Goal: Navigation & Orientation: Find specific page/section

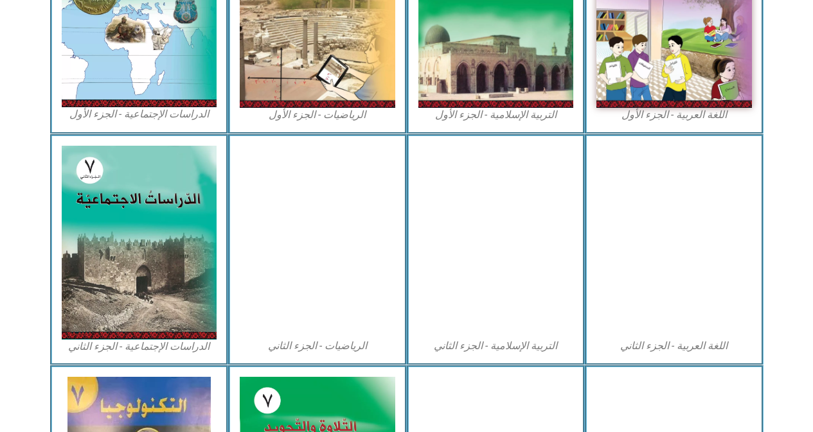
scroll to position [557, 0]
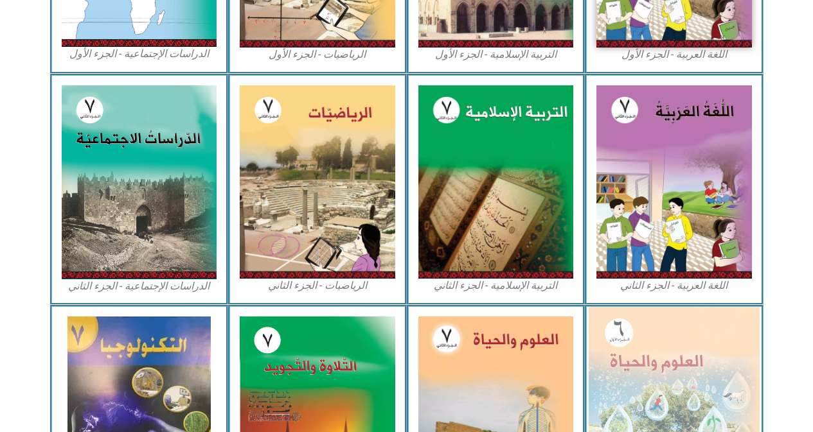
click at [700, 364] on img at bounding box center [674, 411] width 171 height 208
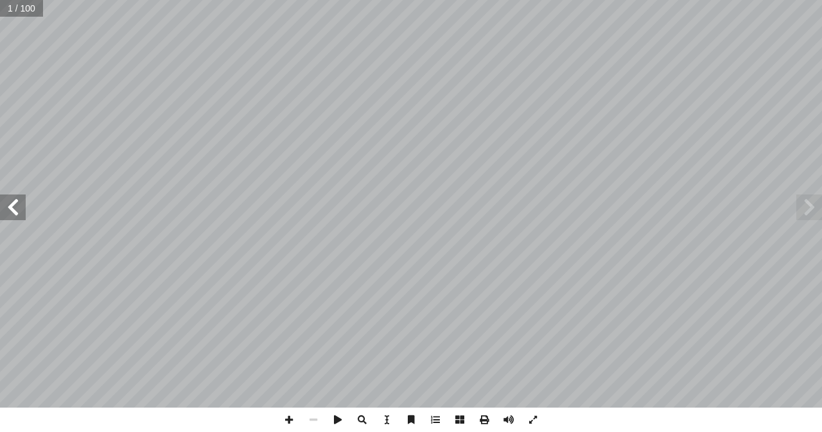
click at [8, 213] on span at bounding box center [13, 208] width 26 height 26
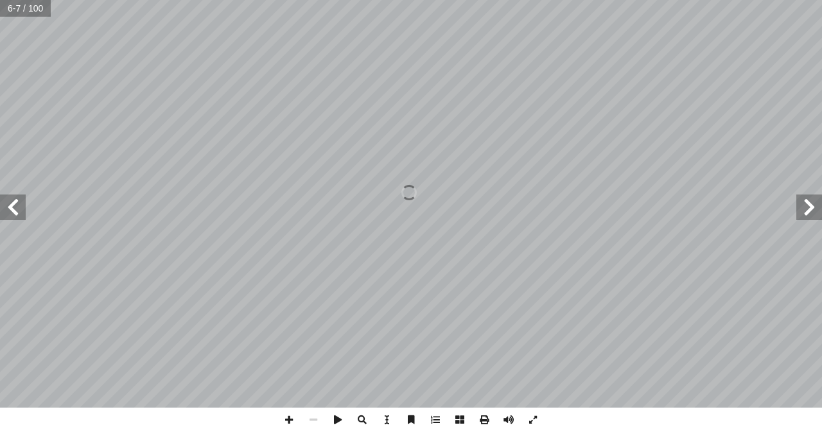
click at [8, 213] on span at bounding box center [13, 208] width 26 height 26
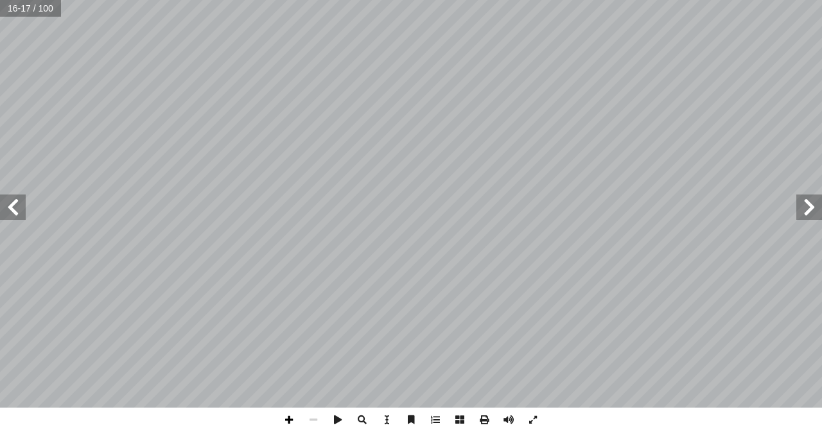
click at [287, 421] on span at bounding box center [289, 420] width 24 height 24
click at [20, 215] on span at bounding box center [13, 208] width 26 height 26
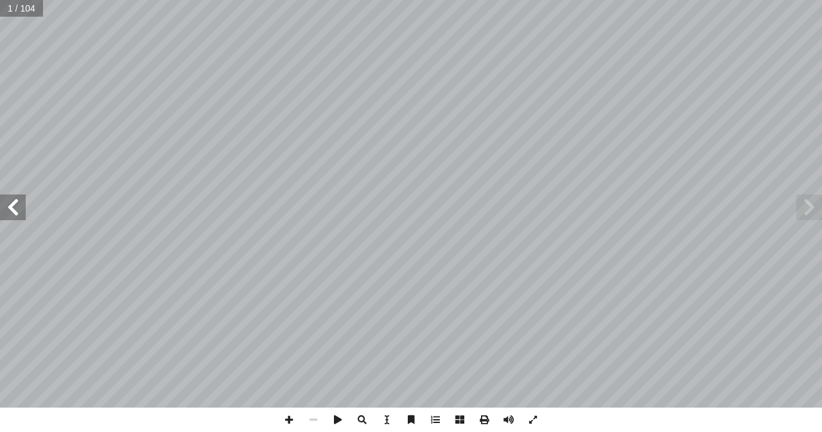
click at [19, 215] on span at bounding box center [13, 208] width 26 height 26
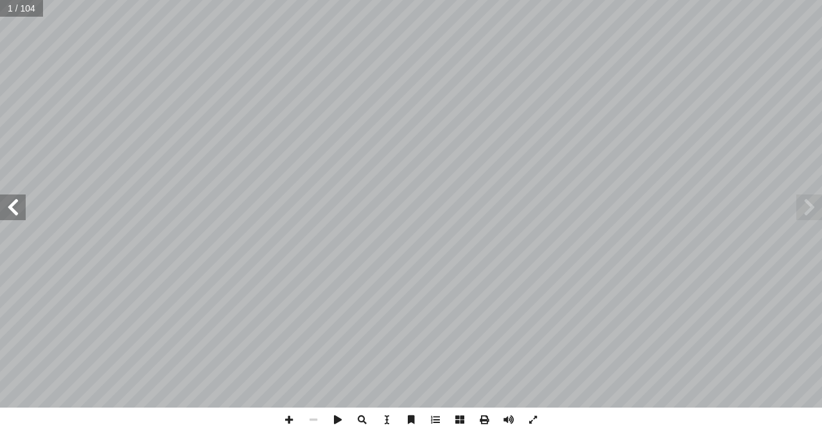
click at [19, 215] on span at bounding box center [13, 208] width 26 height 26
click at [293, 418] on span at bounding box center [289, 420] width 24 height 24
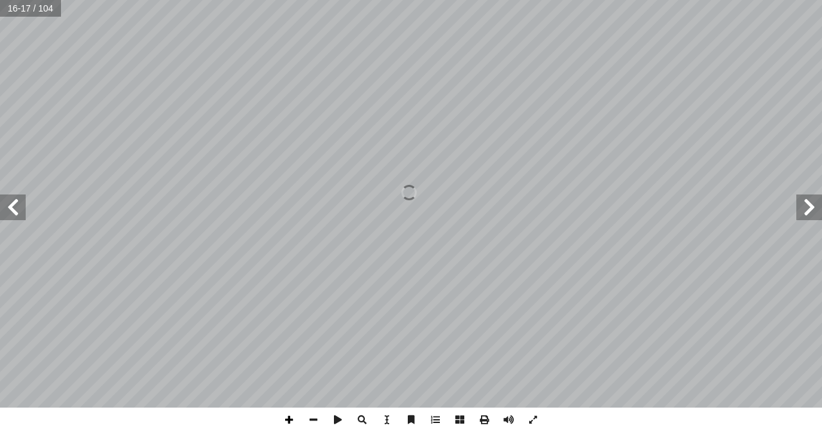
click at [293, 418] on span at bounding box center [289, 420] width 24 height 24
